Goal: Task Accomplishment & Management: Use online tool/utility

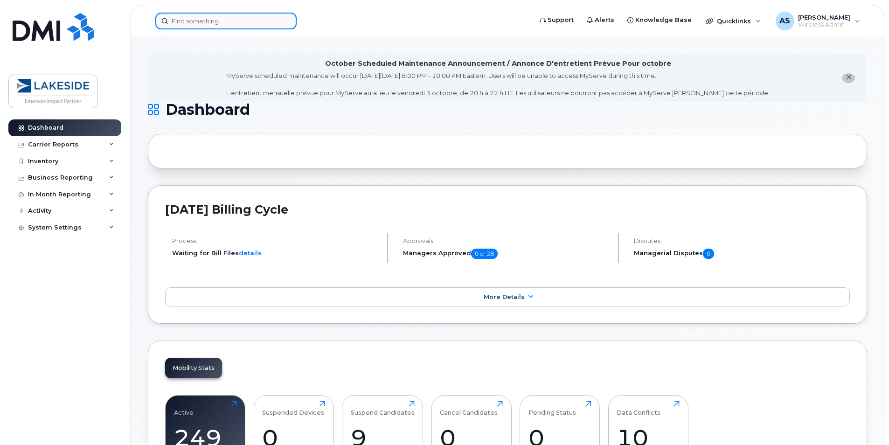
click at [200, 16] on input at bounding box center [225, 21] width 141 height 17
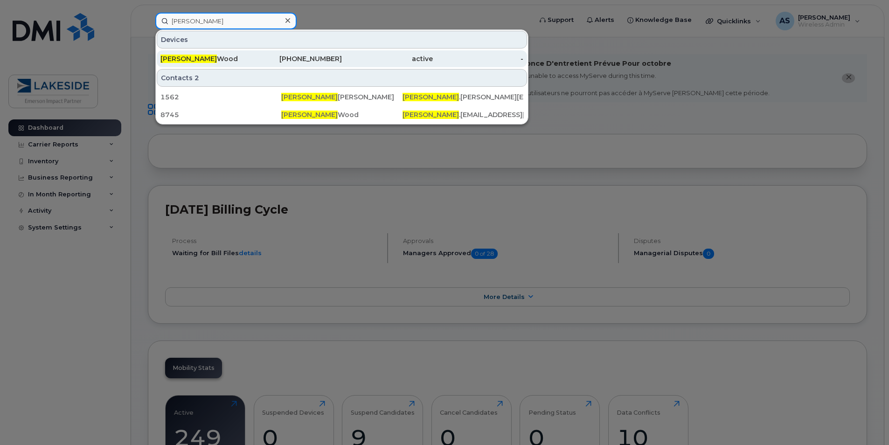
type input "[PERSON_NAME]"
click at [185, 57] on div "[PERSON_NAME]" at bounding box center [205, 58] width 91 height 9
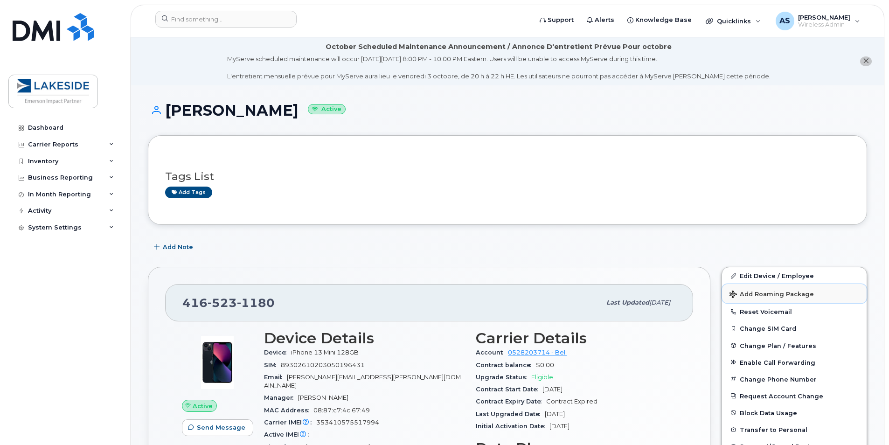
click at [786, 298] on button "Add Roaming Package" at bounding box center [794, 293] width 145 height 19
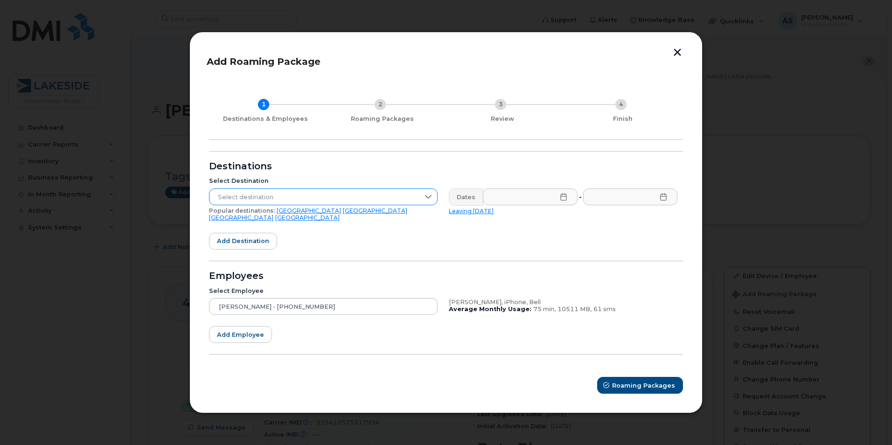
click at [268, 202] on span "Select destination" at bounding box center [314, 197] width 210 height 17
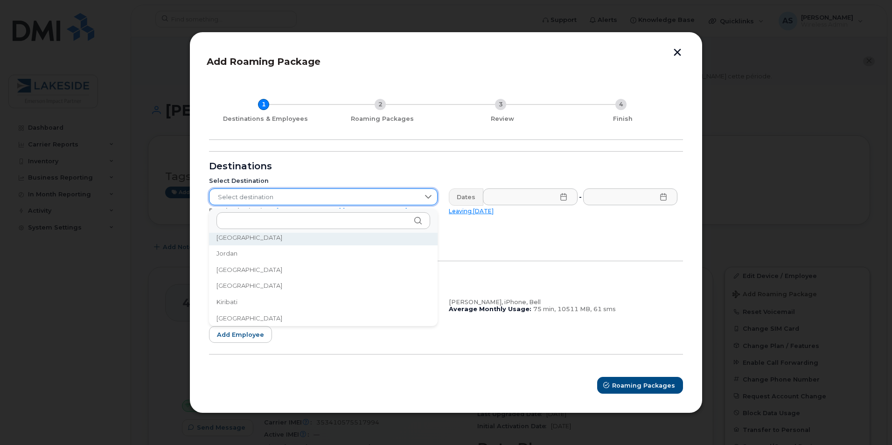
scroll to position [1568, 0]
click at [256, 202] on span "Select destination" at bounding box center [314, 197] width 210 height 17
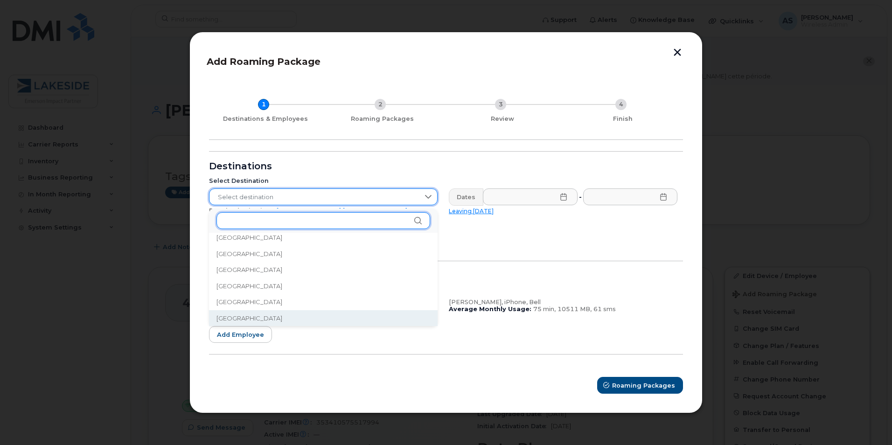
click at [256, 219] on input "text" at bounding box center [323, 220] width 214 height 17
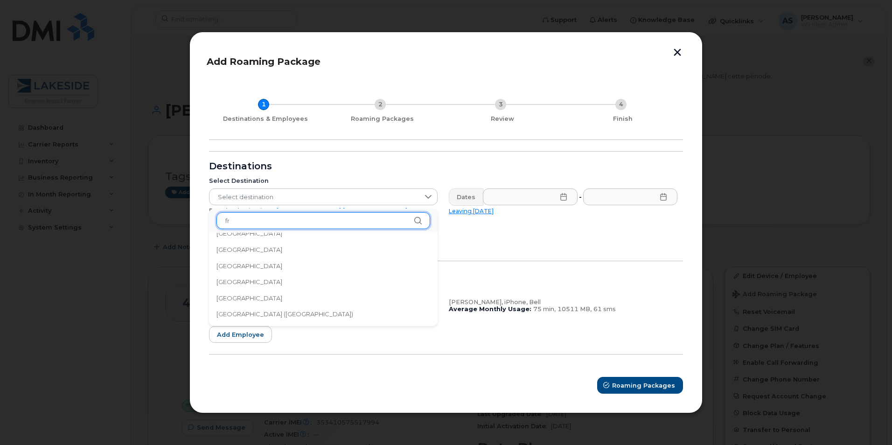
scroll to position [0, 0]
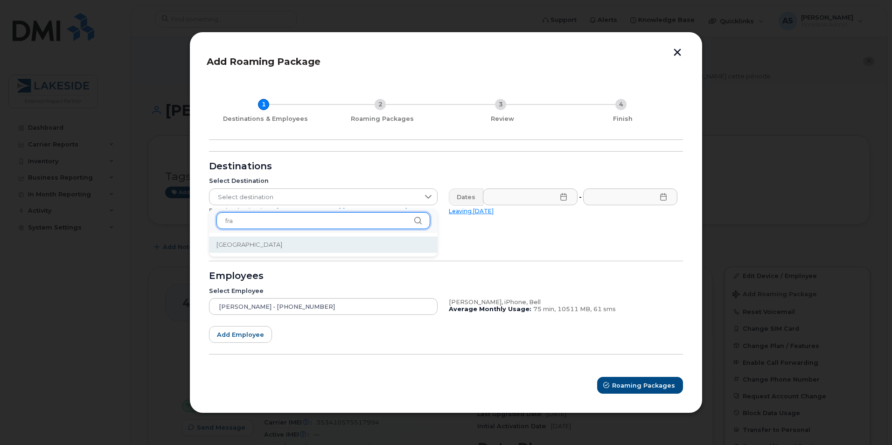
type input "fra"
click at [246, 239] on li "France" at bounding box center [323, 245] width 229 height 16
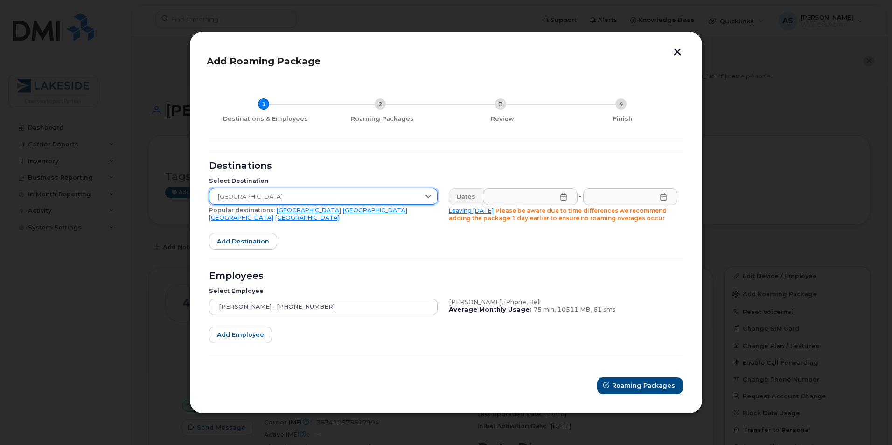
click at [566, 195] on icon at bounding box center [563, 196] width 6 height 7
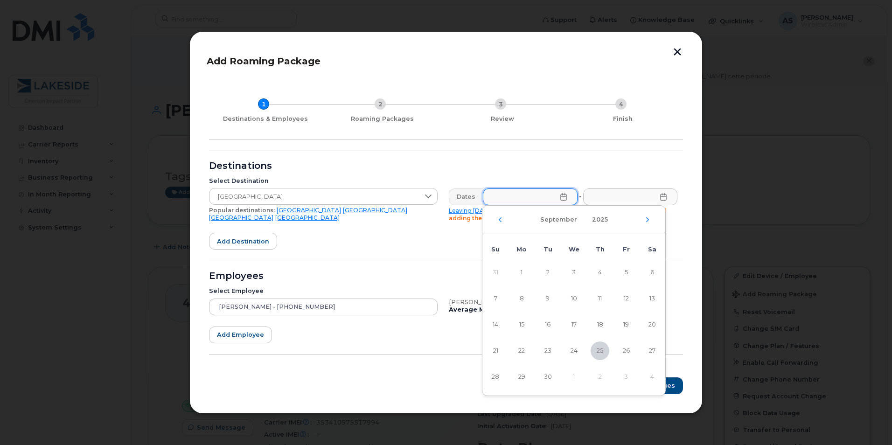
click at [645, 224] on div "September 2025" at bounding box center [573, 220] width 183 height 28
click at [649, 219] on icon "Next Month" at bounding box center [648, 219] width 6 height 7
drag, startPoint x: 495, startPoint y: 298, endPoint x: 511, endPoint y: 284, distance: 20.8
click at [495, 297] on span "5" at bounding box center [495, 298] width 19 height 19
type input "10/05/2025"
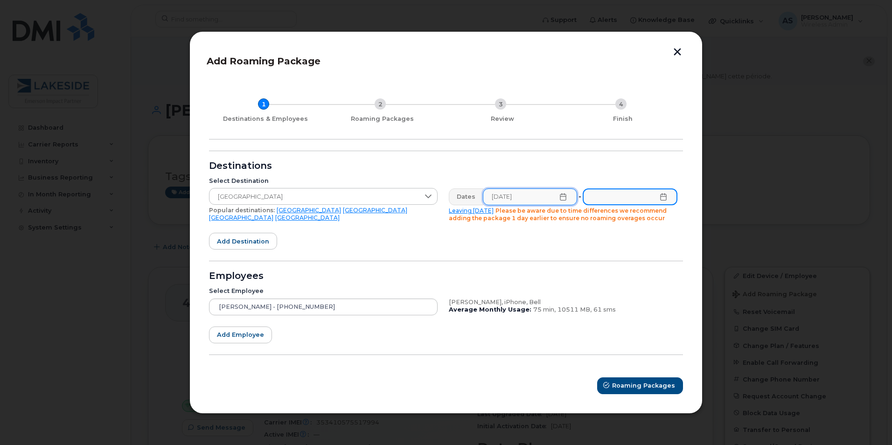
click at [663, 202] on input "text" at bounding box center [630, 196] width 95 height 17
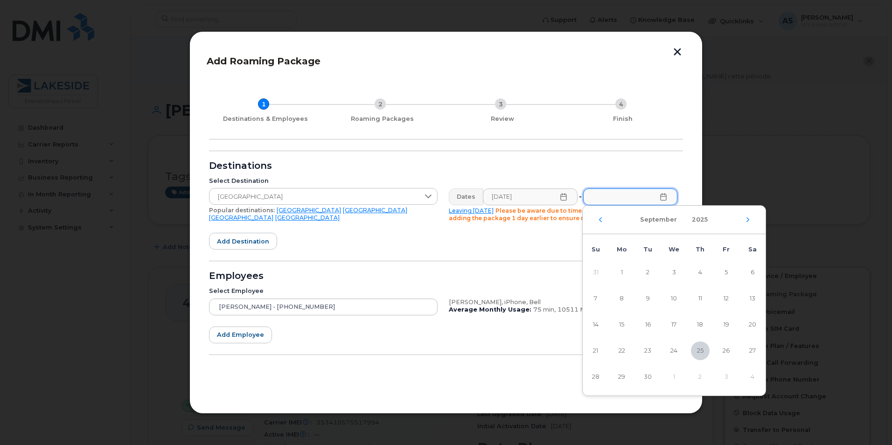
click at [744, 212] on div "September 2025" at bounding box center [674, 220] width 183 height 28
click at [750, 218] on icon "Next Month" at bounding box center [748, 219] width 6 height 7
click at [751, 298] on span "11" at bounding box center [752, 298] width 19 height 19
type input "10/11/2025"
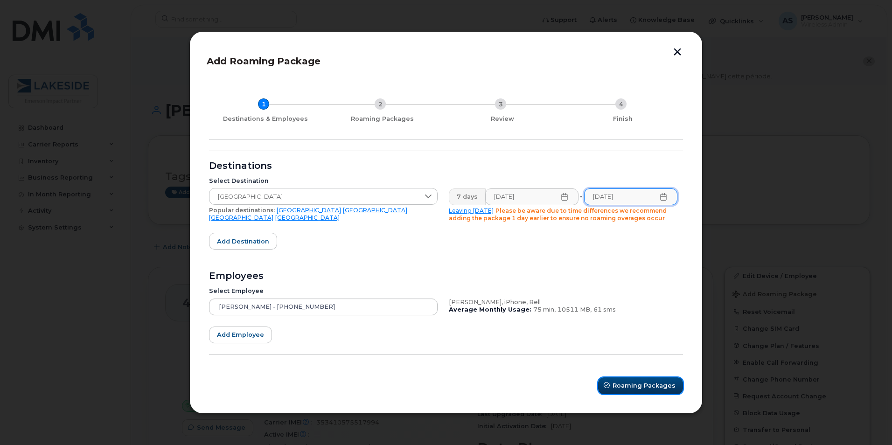
click at [610, 387] on icon "submit" at bounding box center [607, 386] width 6 height 6
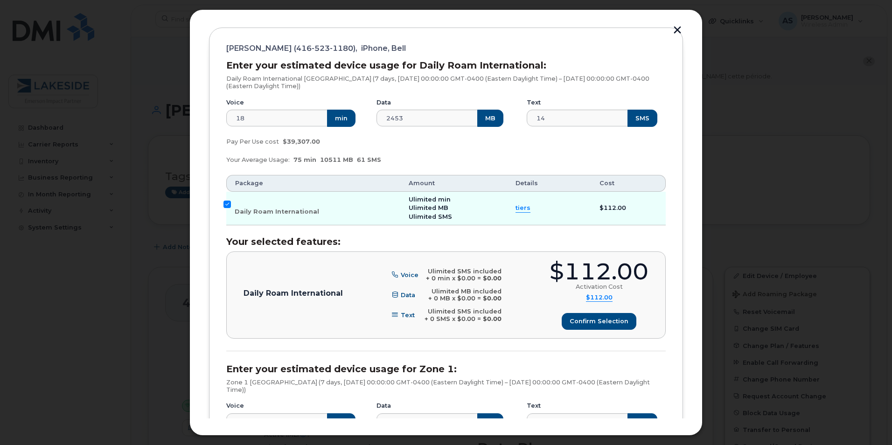
scroll to position [373, 0]
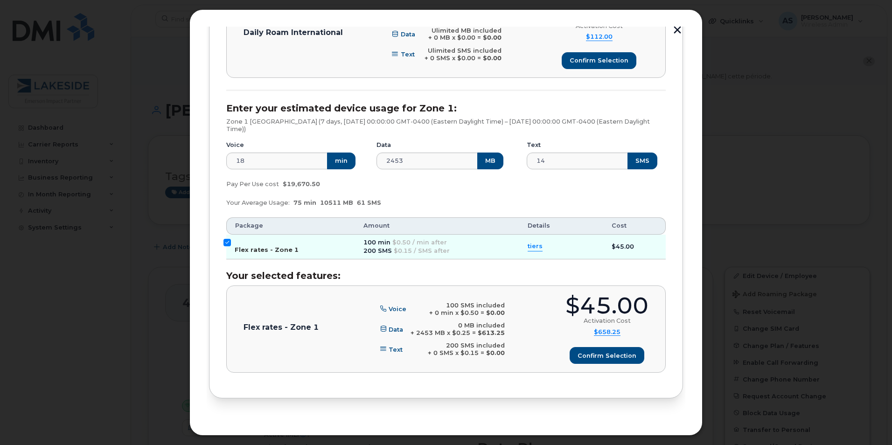
click at [228, 243] on input "Flex rates - Zone 1" at bounding box center [226, 242] width 7 height 7
checkbox input "false"
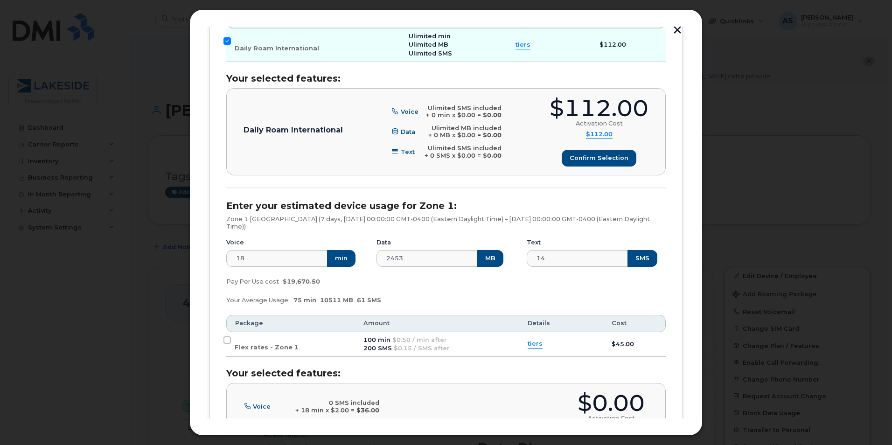
scroll to position [280, 0]
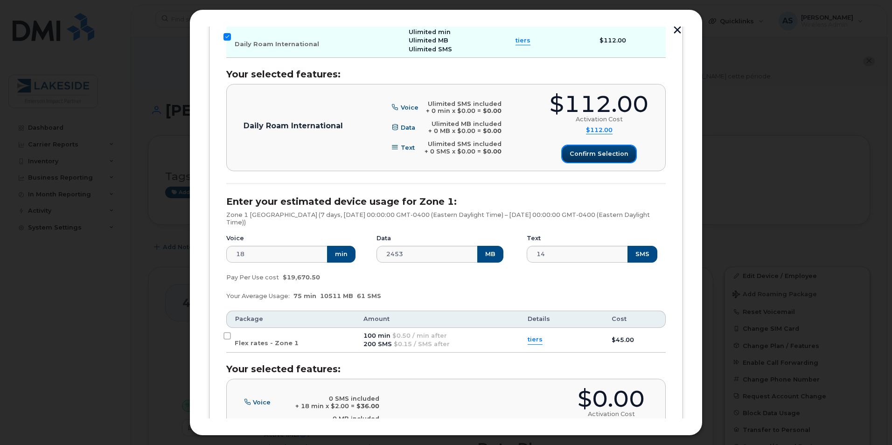
click at [594, 161] on button "Confirm selection" at bounding box center [599, 154] width 74 height 17
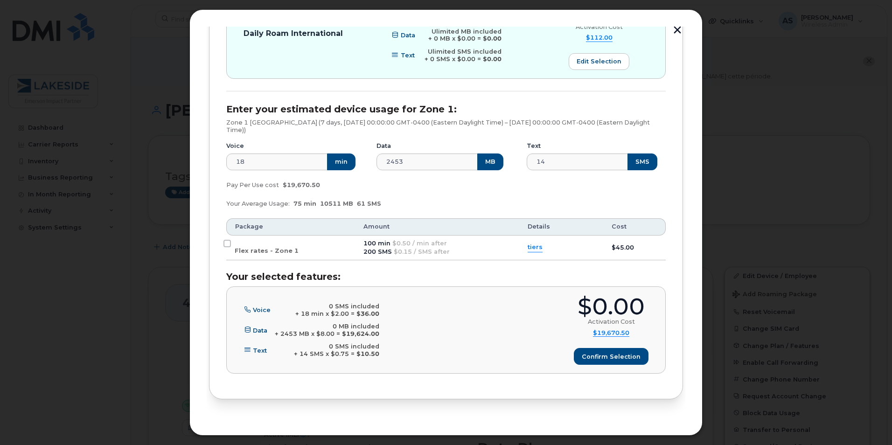
scroll to position [373, 0]
click at [620, 359] on span "Confirm selection" at bounding box center [611, 355] width 59 height 9
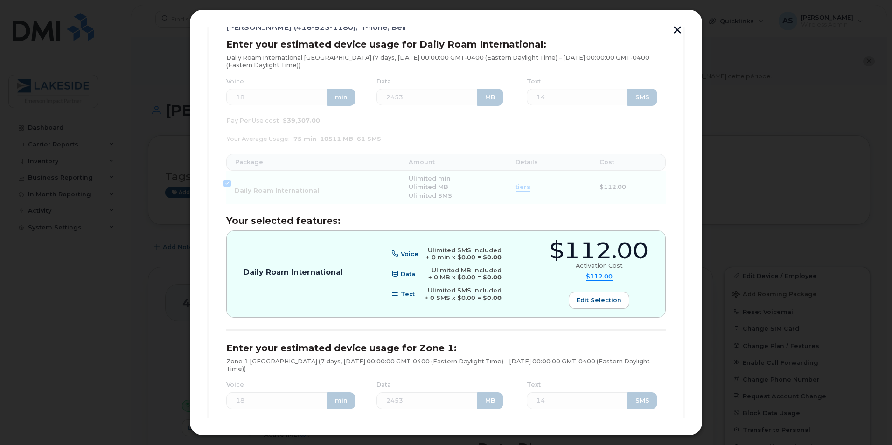
scroll to position [395, 0]
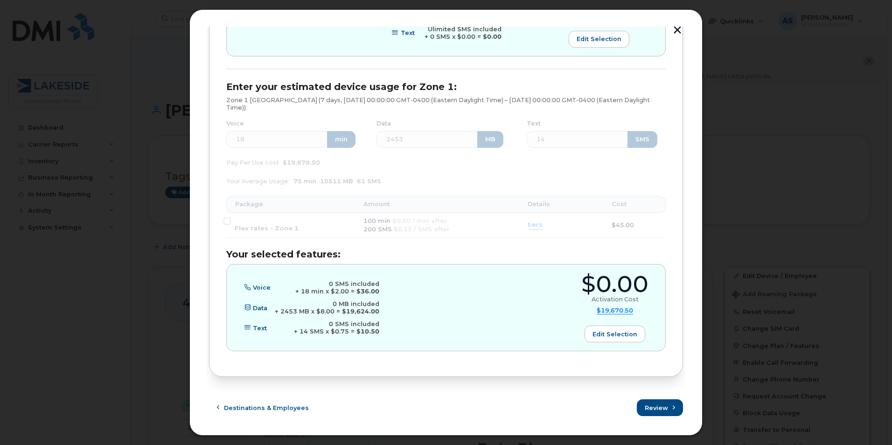
click at [650, 395] on form "Natalie Wood (416-523-1180), iPhone, Bell Enter your estimated device usage for…" at bounding box center [446, 80] width 474 height 671
click at [650, 401] on button "Review" at bounding box center [660, 407] width 45 height 17
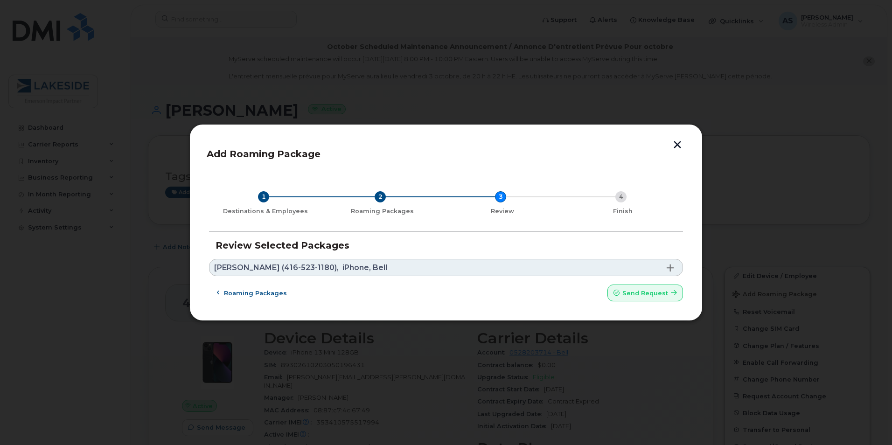
scroll to position [0, 0]
click at [676, 265] on link "Natalie Wood (416-523-1180), iPhone, Bell" at bounding box center [446, 267] width 474 height 17
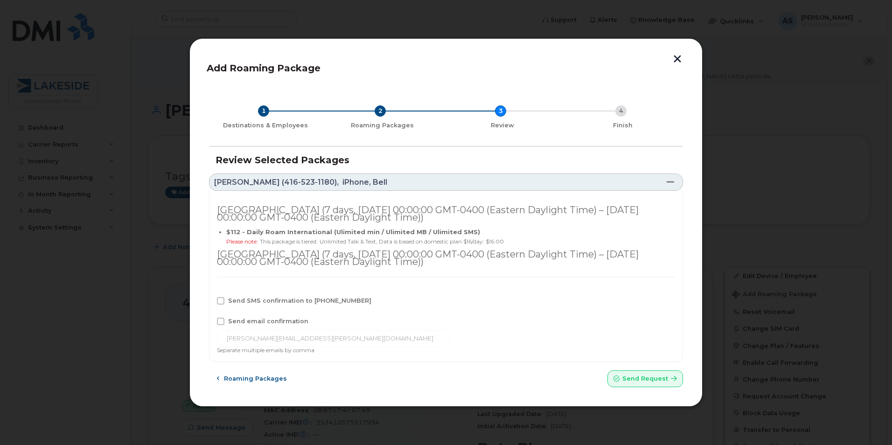
click at [244, 304] on span "Send SMS confirmation to 416-523-1180" at bounding box center [299, 300] width 143 height 7
click at [210, 302] on input "Send SMS confirmation to 416-523-1180" at bounding box center [208, 299] width 5 height 5
checkbox input "true"
click at [261, 323] on span "Send email confirmation" at bounding box center [268, 321] width 80 height 7
click at [210, 322] on input "Send email confirmation" at bounding box center [208, 320] width 5 height 5
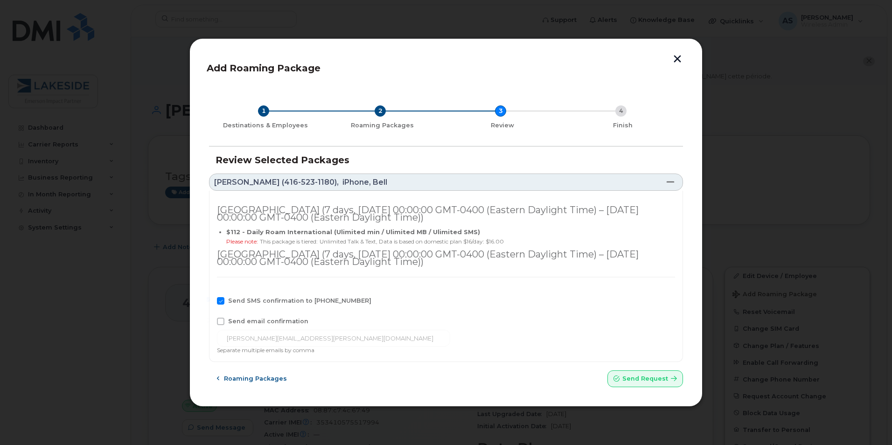
checkbox input "true"
click at [627, 371] on button "Send request" at bounding box center [645, 378] width 76 height 17
